Goal: Task Accomplishment & Management: Use online tool/utility

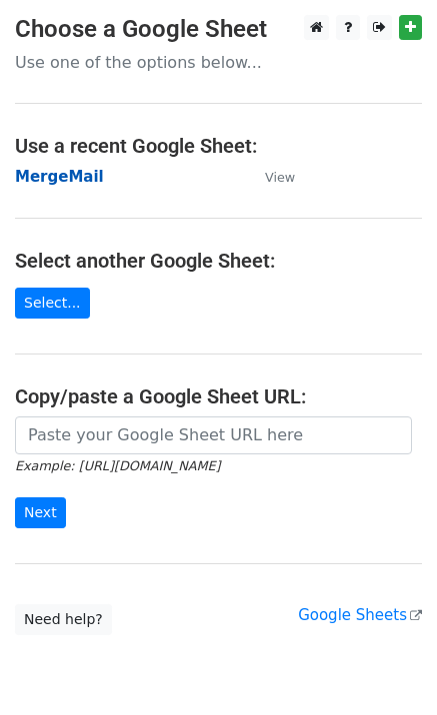
click at [61, 179] on strong "MergeMail" at bounding box center [59, 177] width 89 height 18
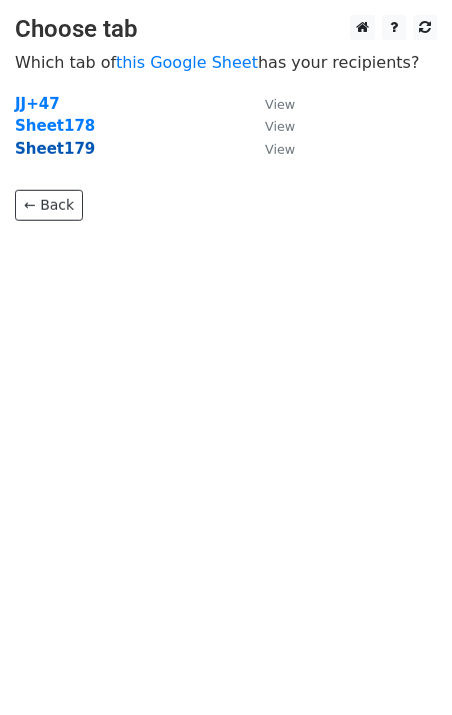
click at [69, 152] on strong "Sheet179" at bounding box center [55, 149] width 80 height 18
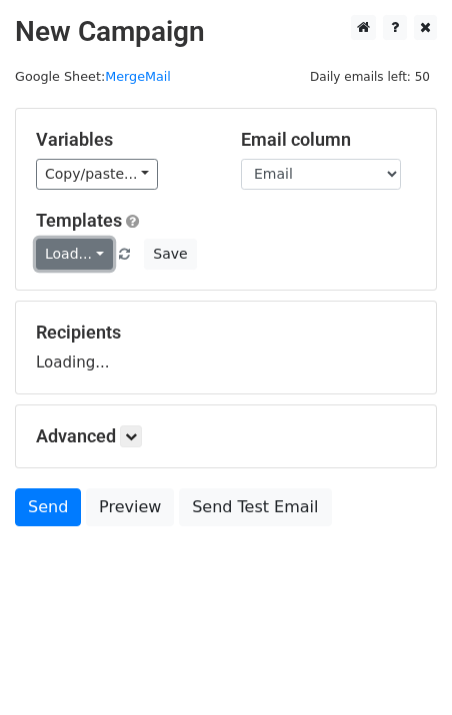
click at [78, 255] on link "Load..." at bounding box center [74, 254] width 77 height 31
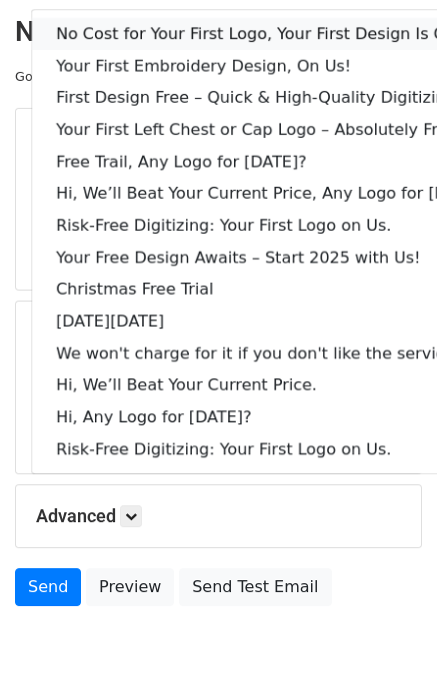
click at [181, 34] on link "No Cost for Your First Logo, Your First Design Is On Us!" at bounding box center [273, 34] width 483 height 32
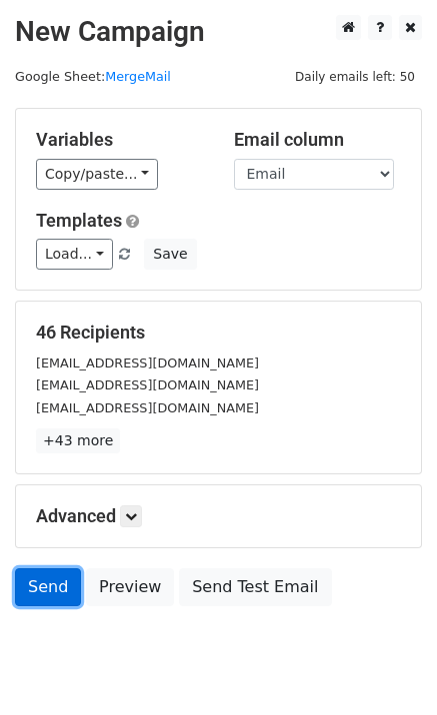
click at [53, 601] on link "Send" at bounding box center [48, 587] width 66 height 38
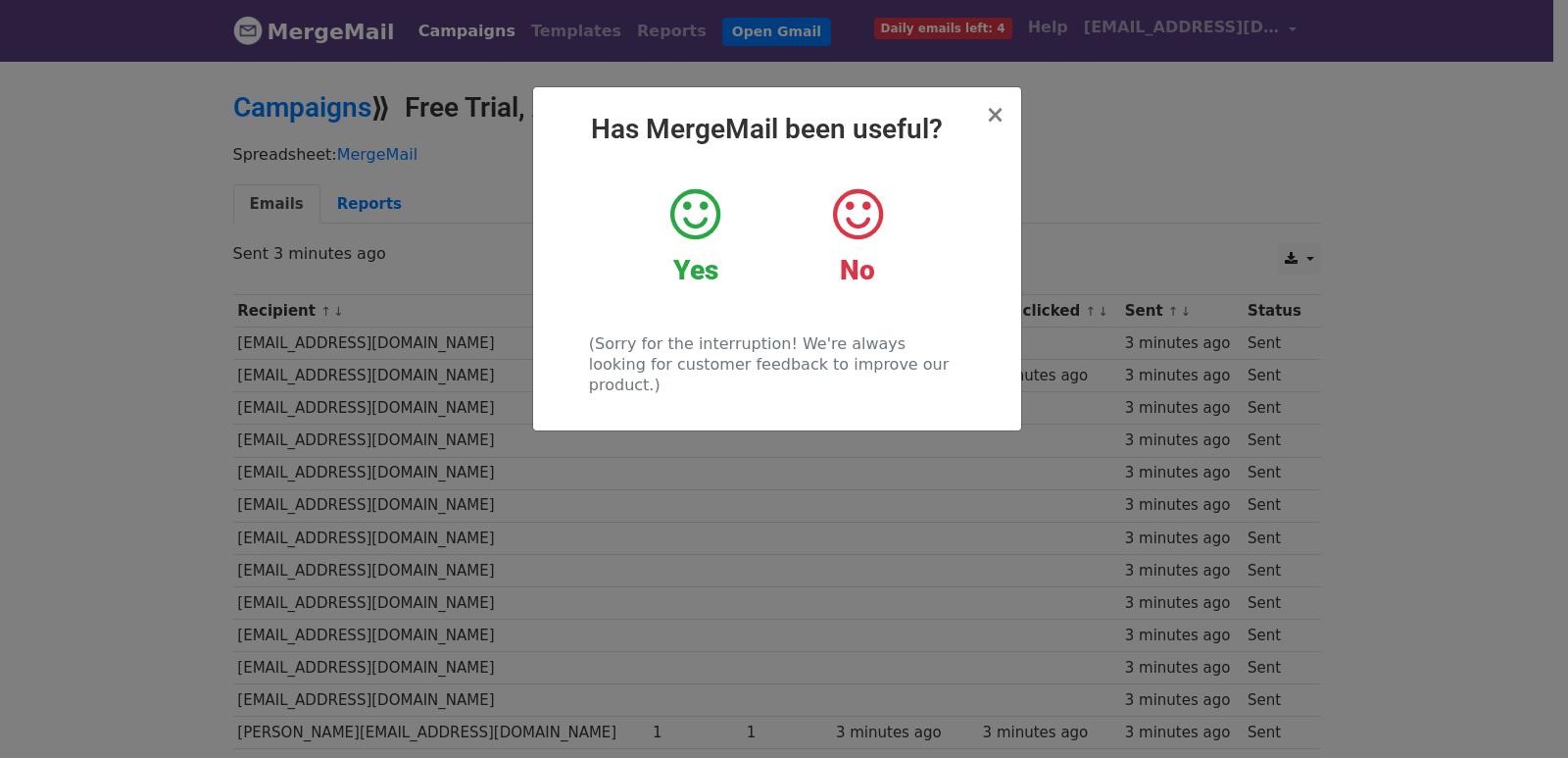
click at [551, 455] on div "× Has MergeMail been useful? Yes No (Sorry for the interruption! We're always l…" at bounding box center [784, 408] width 1568 height 699
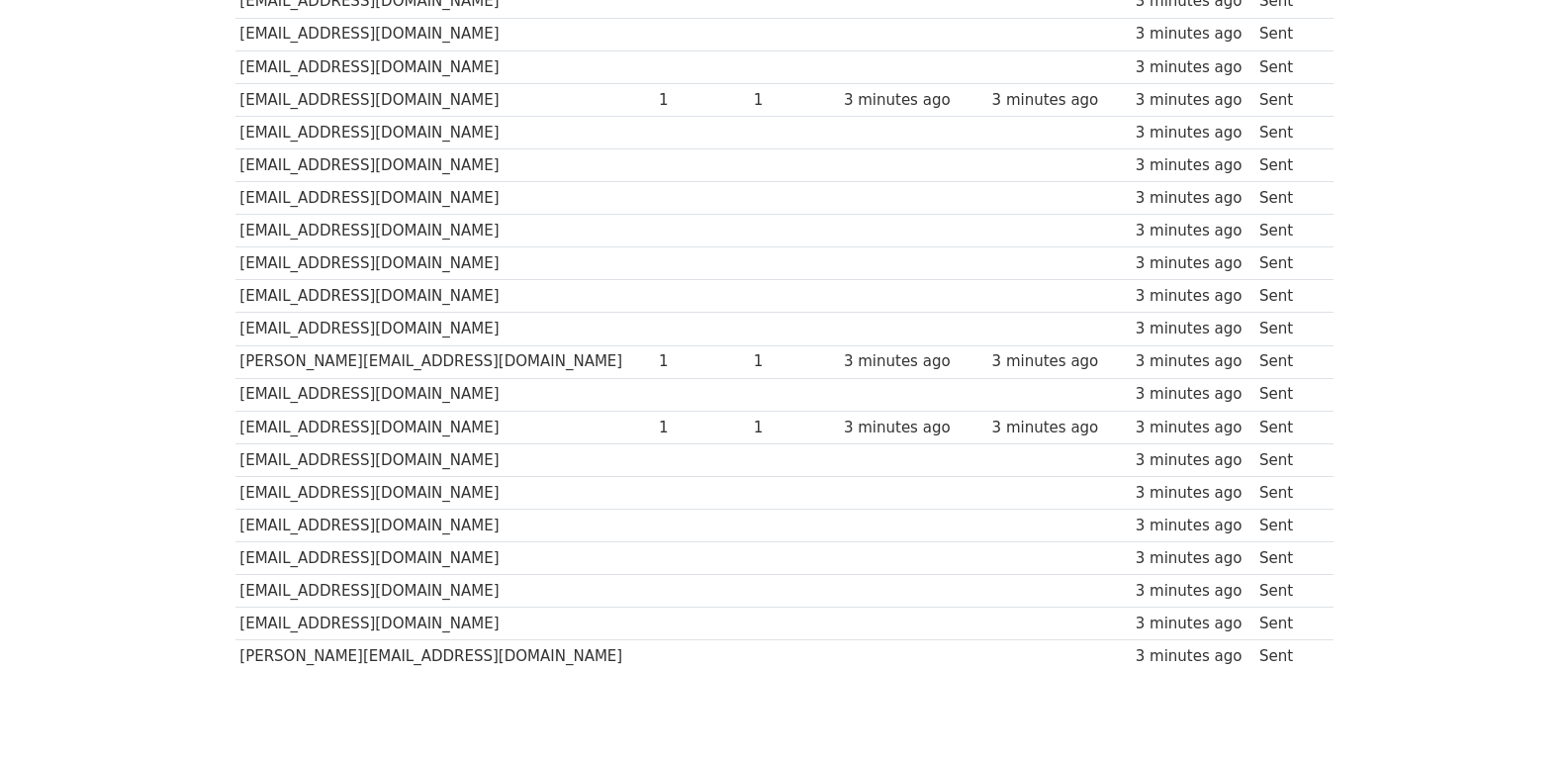
scroll to position [1248, 0]
